Goal: Transaction & Acquisition: Purchase product/service

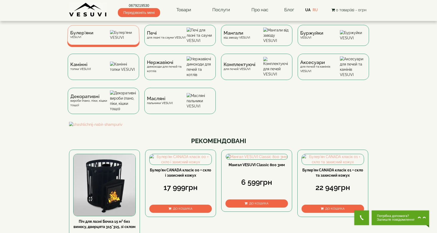
click at [97, 43] on div "Булер'яни VESUVI" at bounding box center [103, 35] width 72 height 20
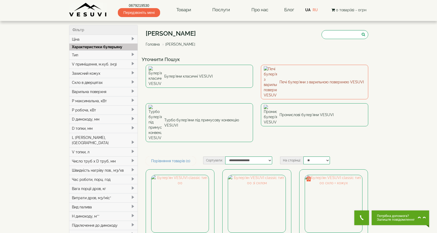
click at [271, 74] on img at bounding box center [270, 82] width 13 height 32
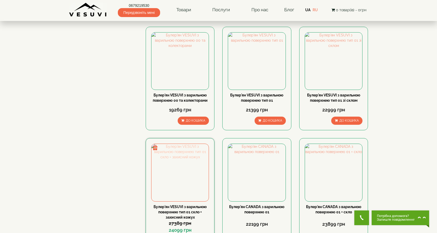
scroll to position [315, 0]
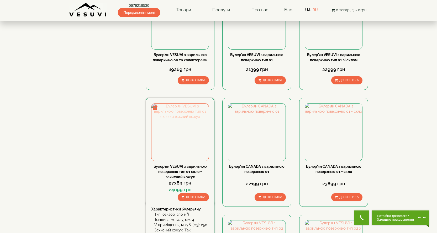
click at [179, 129] on img at bounding box center [180, 132] width 57 height 57
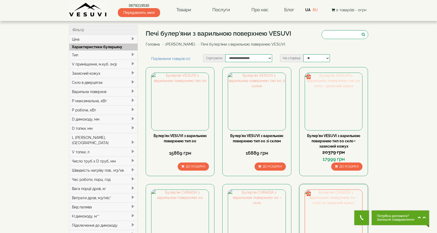
click at [334, 112] on img at bounding box center [333, 101] width 57 height 57
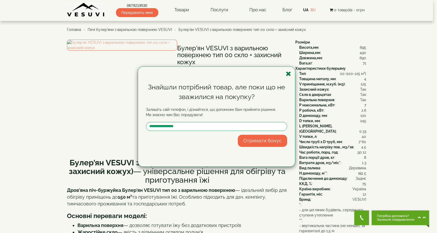
click at [289, 71] on icon "button" at bounding box center [288, 74] width 5 height 7
